Goal: Task Accomplishment & Management: Manage account settings

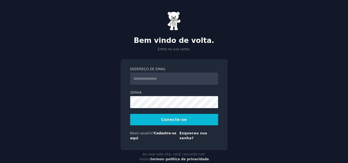
click at [179, 82] on input "Endereço de email" at bounding box center [174, 79] width 88 height 12
click at [172, 77] on input "Endereço de email" at bounding box center [174, 79] width 88 height 12
click at [163, 80] on input "Endereço de email" at bounding box center [174, 79] width 88 height 12
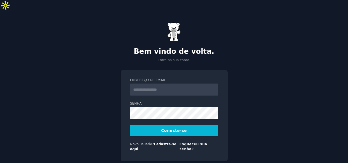
click at [126, 70] on div "Endereço de email Senha Conecte-se Novo usuário? Cadastre-se aqui Esqueceu sua …" at bounding box center [174, 115] width 107 height 91
click at [157, 83] on input "Endereço de email" at bounding box center [174, 89] width 88 height 12
type input "**********"
click at [173, 128] on font "Conecte-se" at bounding box center [174, 130] width 26 height 4
